Goal: Book appointment/travel/reservation

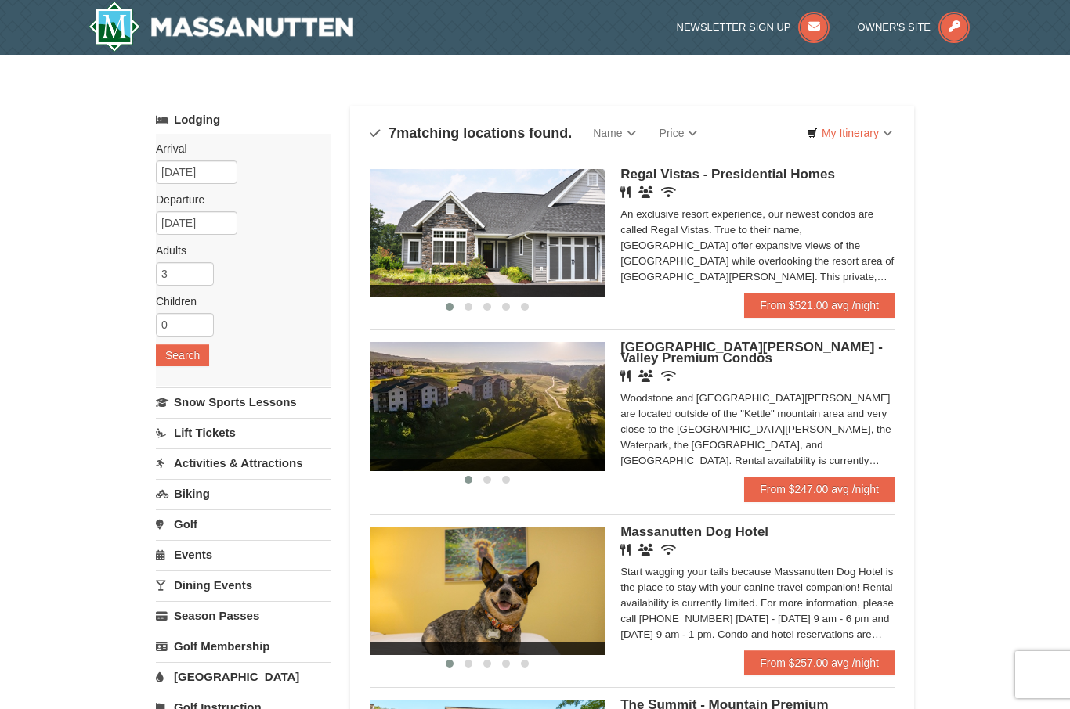
click at [864, 277] on div "An exclusive resort experience, our newest condos are called Regal Vistas. True…" at bounding box center [757, 246] width 274 height 78
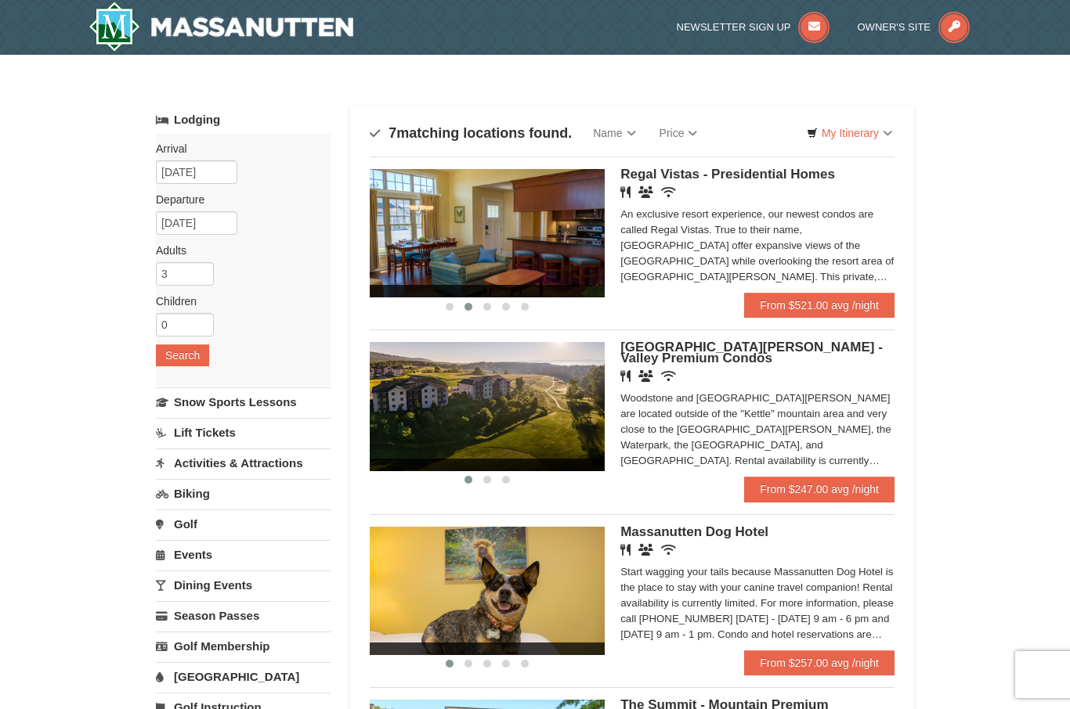
click at [546, 258] on img at bounding box center [487, 233] width 235 height 128
click at [734, 189] on div "Restaurant Banquet Facilities Wireless Internet (free)" at bounding box center [757, 193] width 274 height 16
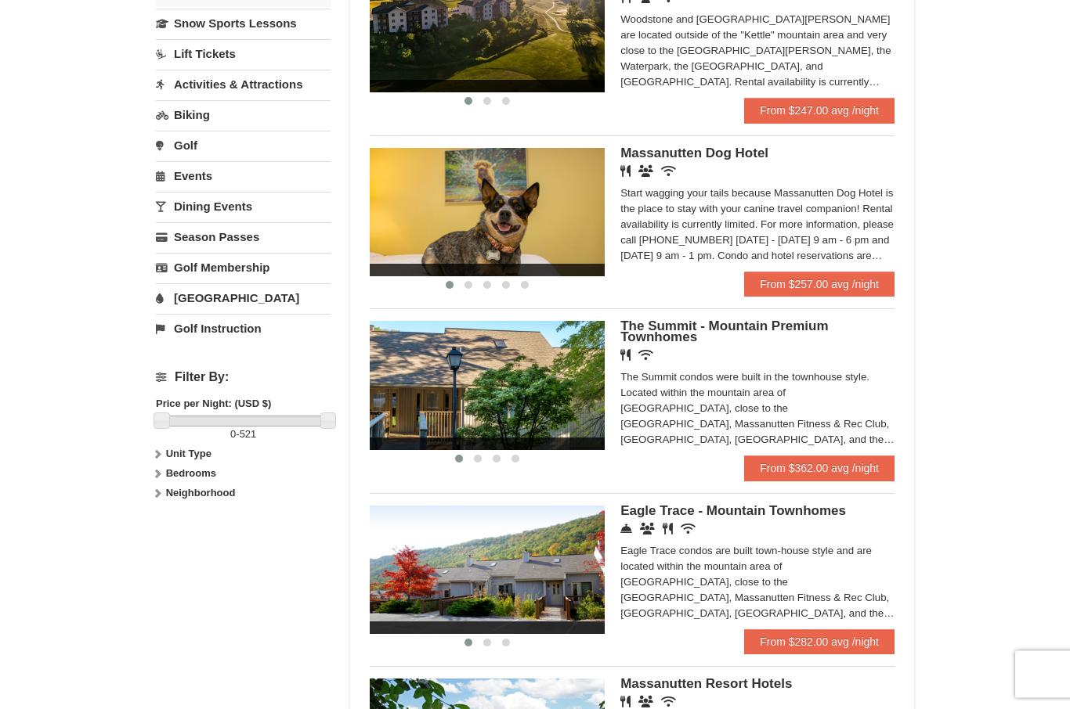
scroll to position [380, 0]
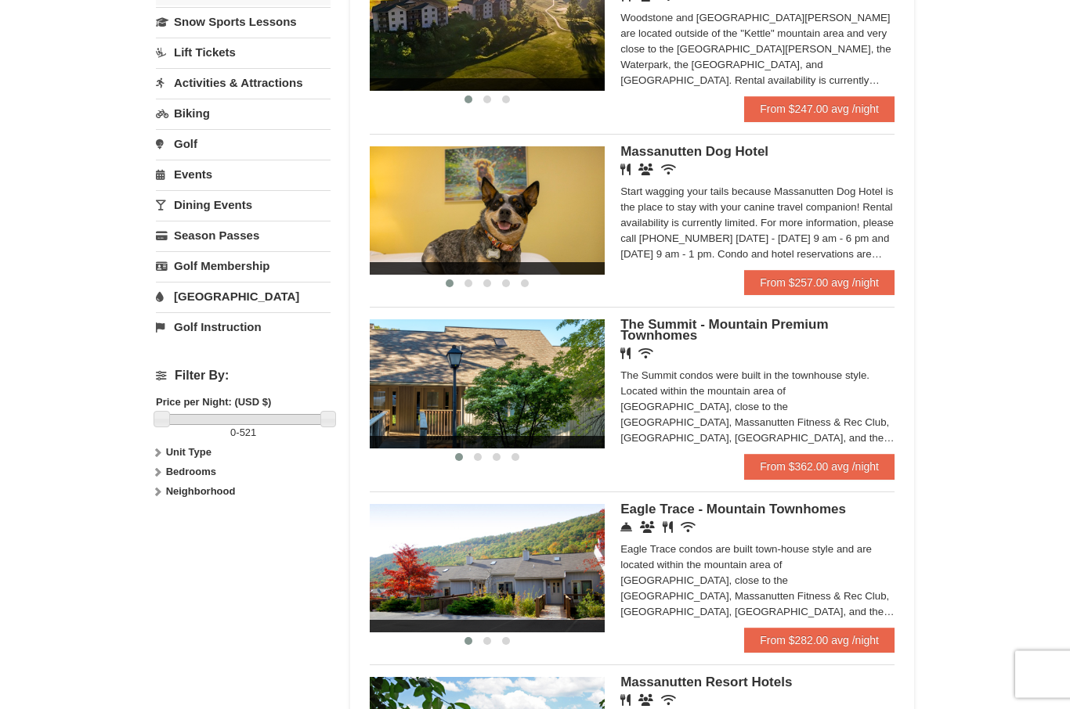
click at [834, 516] on span "Eagle Trace - Mountain Townhomes" at bounding box center [733, 510] width 226 height 15
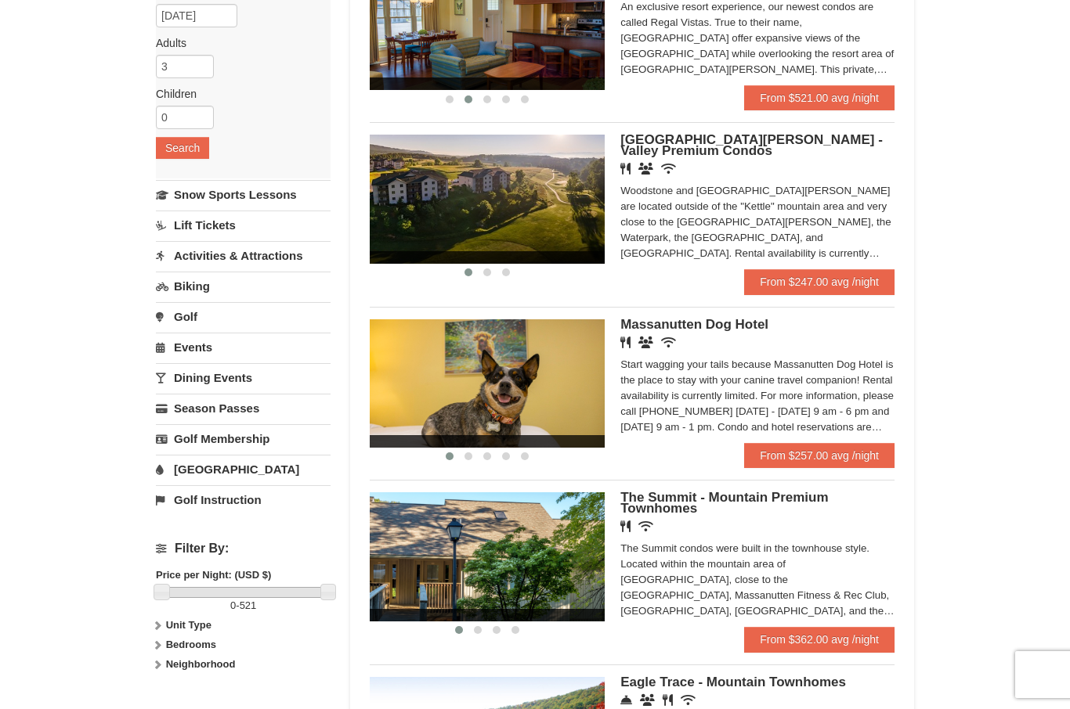
scroll to position [211, 0]
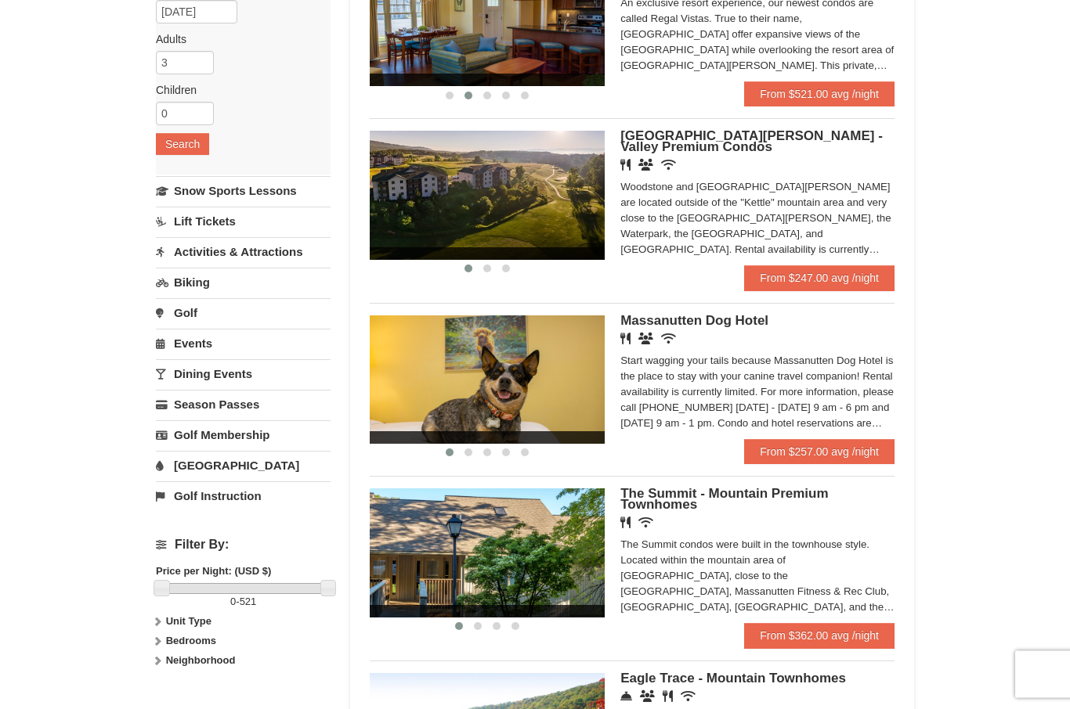
click at [496, 573] on img at bounding box center [487, 553] width 235 height 128
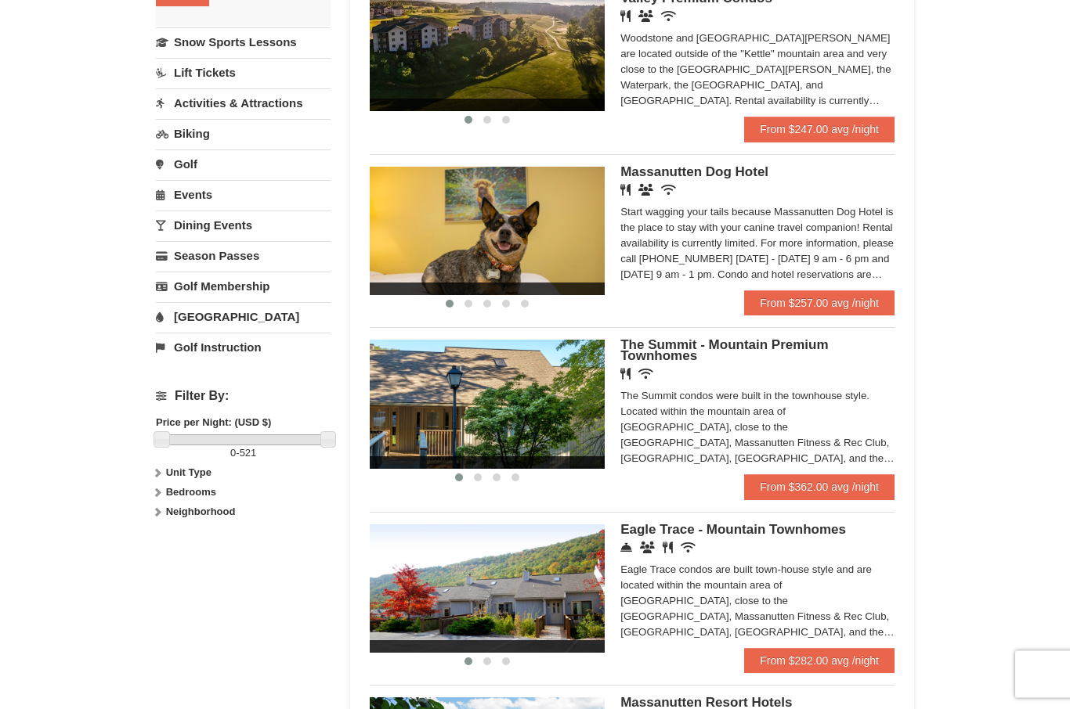
scroll to position [362, 0]
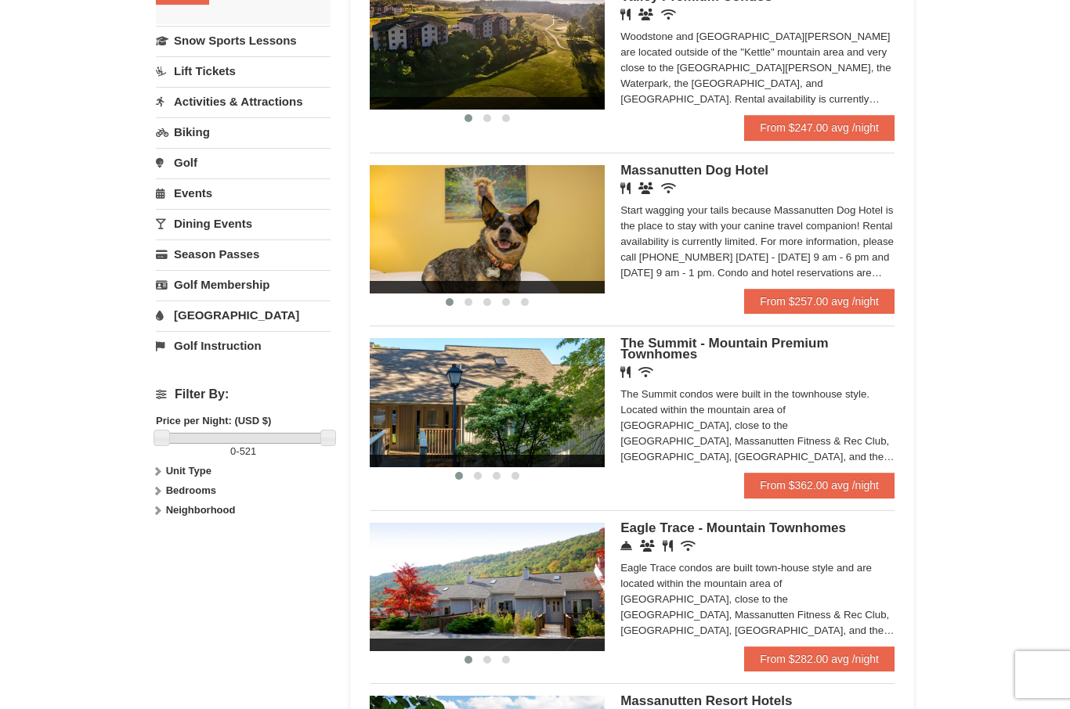
click at [840, 521] on div "Eagle Trace Living Room & Dining Room Eagle Trace Bedroom Eagle Trace Living Ro…" at bounding box center [632, 585] width 525 height 148
